Goal: Use online tool/utility: Utilize a website feature to perform a specific function

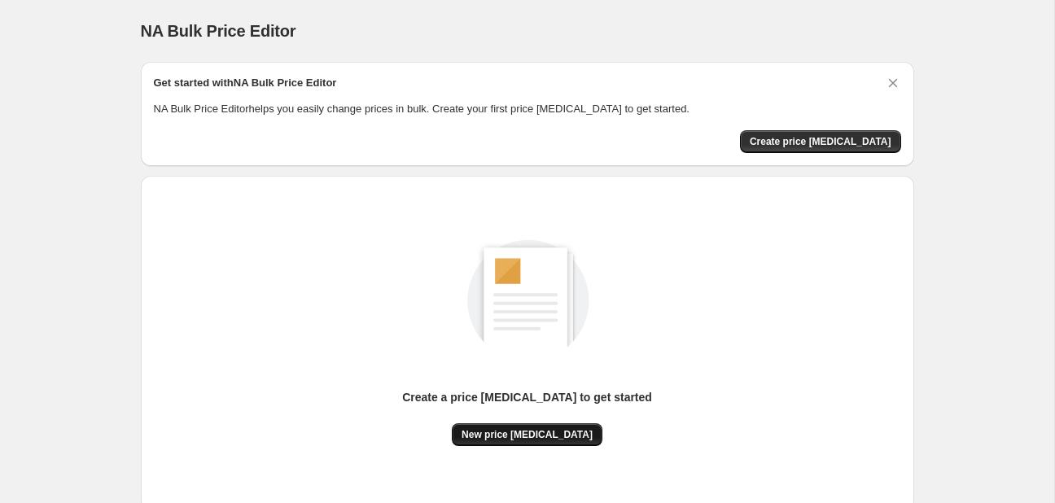
click at [532, 444] on div "Create a price [MEDICAL_DATA] to get started New price [MEDICAL_DATA]" at bounding box center [527, 417] width 250 height 57
click at [511, 418] on div "Create a price [MEDICAL_DATA] to get started" at bounding box center [527, 406] width 250 height 34
click at [519, 434] on span "New price [MEDICAL_DATA]" at bounding box center [527, 434] width 131 height 13
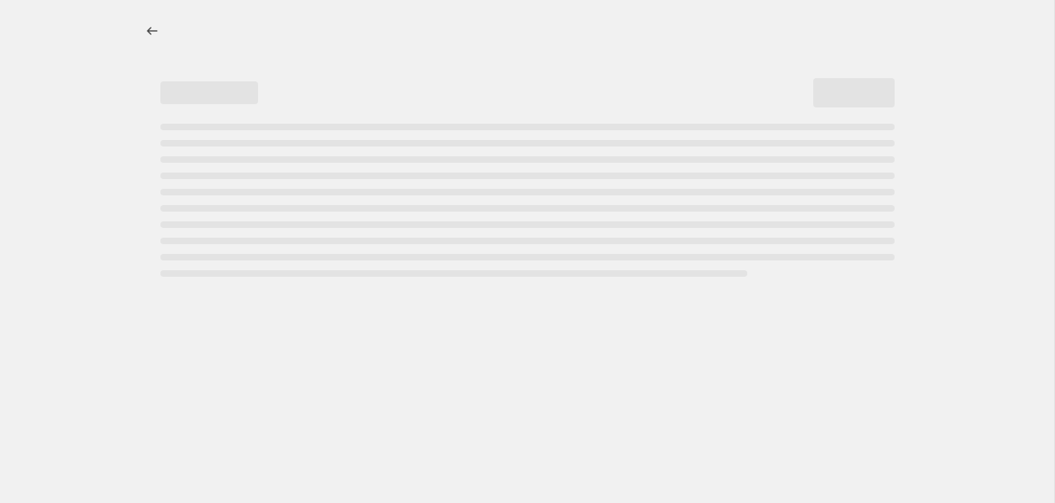
select select "percentage"
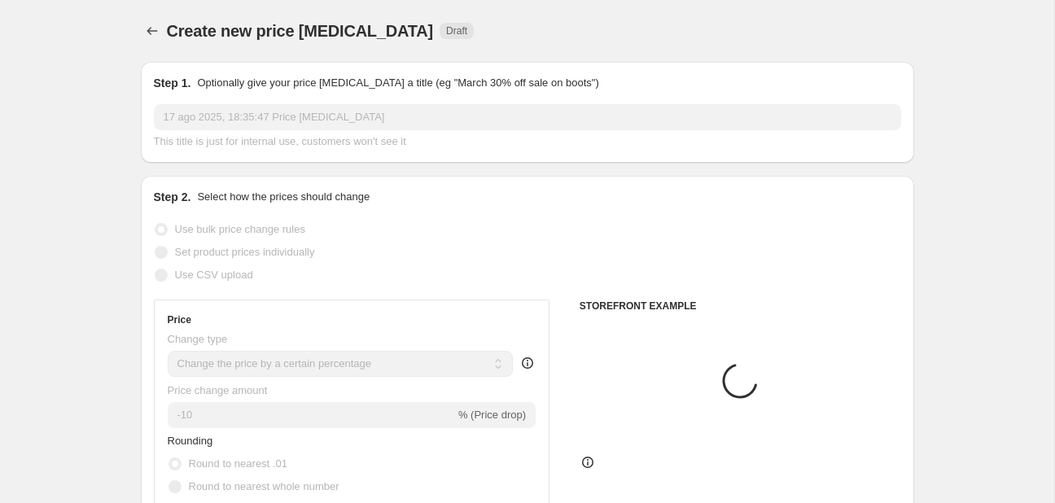
scroll to position [257, 0]
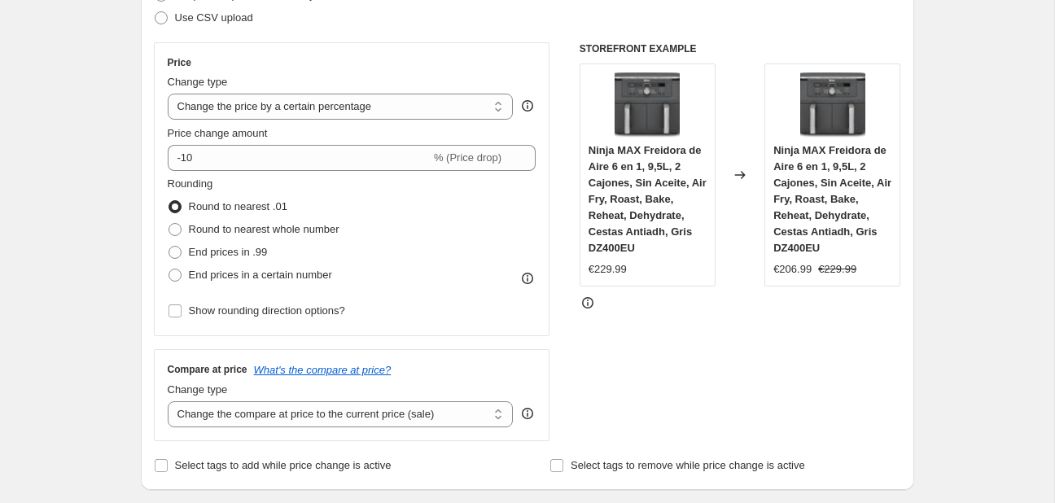
click at [308, 172] on div "Price Change type Change the price to a certain amount Change the price by a ce…" at bounding box center [352, 189] width 369 height 266
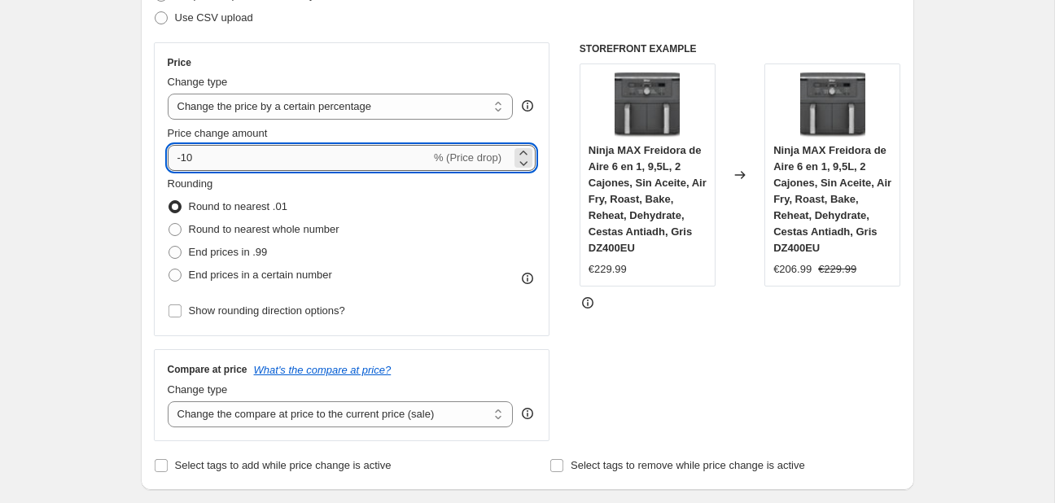
click at [286, 155] on input "-10" at bounding box center [299, 158] width 263 height 26
type input "-1"
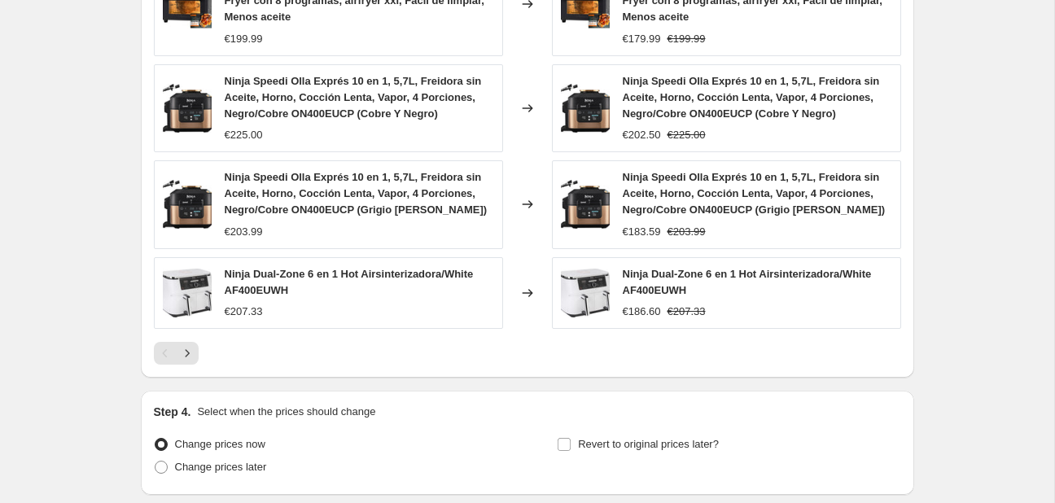
scroll to position [1230, 0]
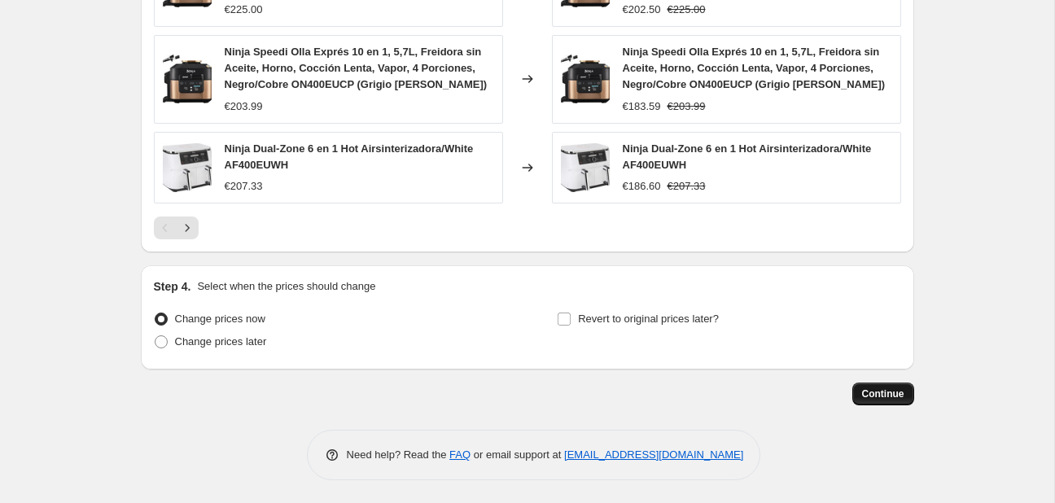
type input "-30"
click at [879, 398] on span "Continue" at bounding box center [883, 393] width 42 height 13
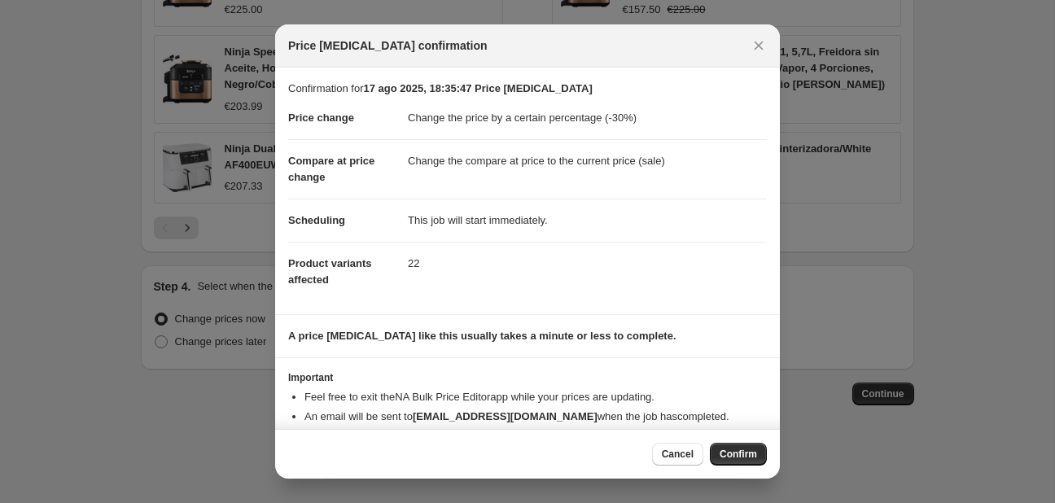
click at [727, 467] on div "Cancel Confirm" at bounding box center [527, 454] width 505 height 50
click at [730, 463] on button "Confirm" at bounding box center [738, 454] width 57 height 23
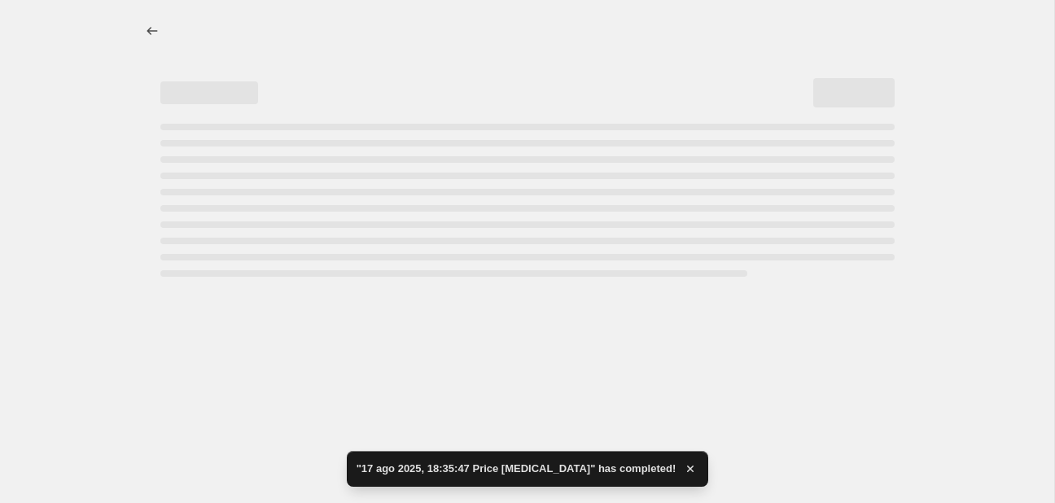
select select "percentage"
